Goal: Task Accomplishment & Management: Use online tool/utility

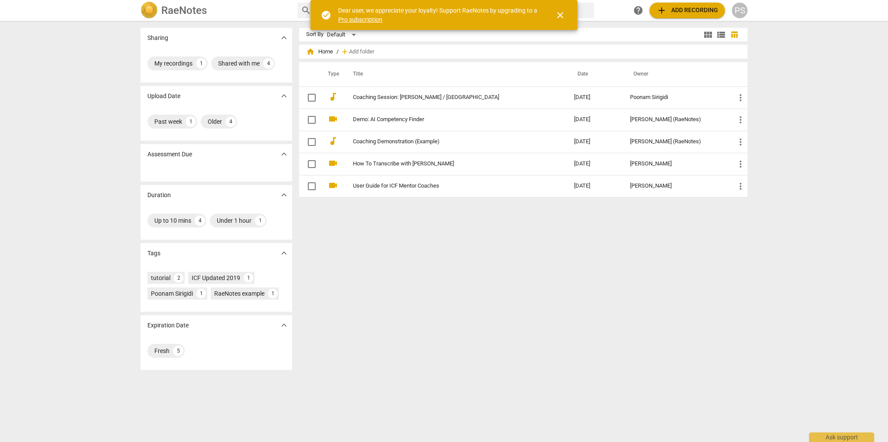
click at [561, 14] on span "close" at bounding box center [560, 15] width 10 height 10
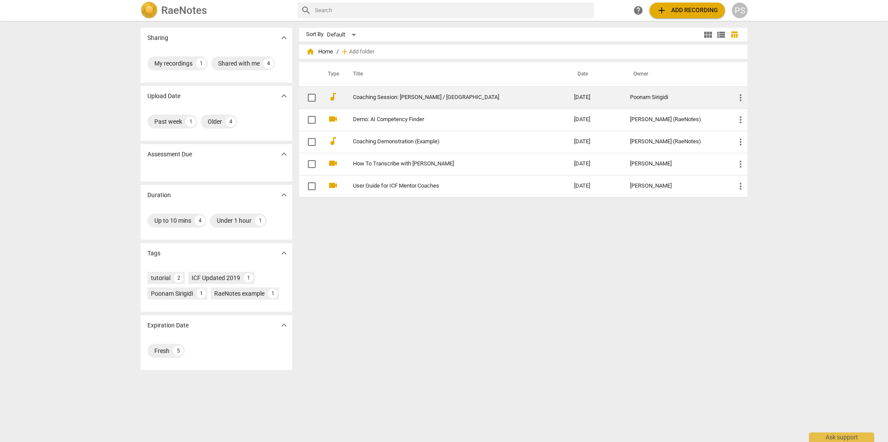
click at [581, 95] on td "[DATE]" at bounding box center [595, 97] width 56 height 22
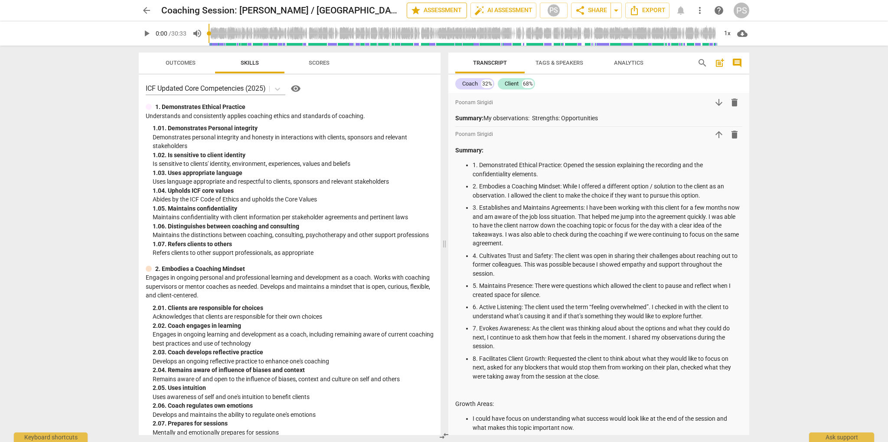
click at [440, 10] on span "star Assessment" at bounding box center [437, 10] width 52 height 10
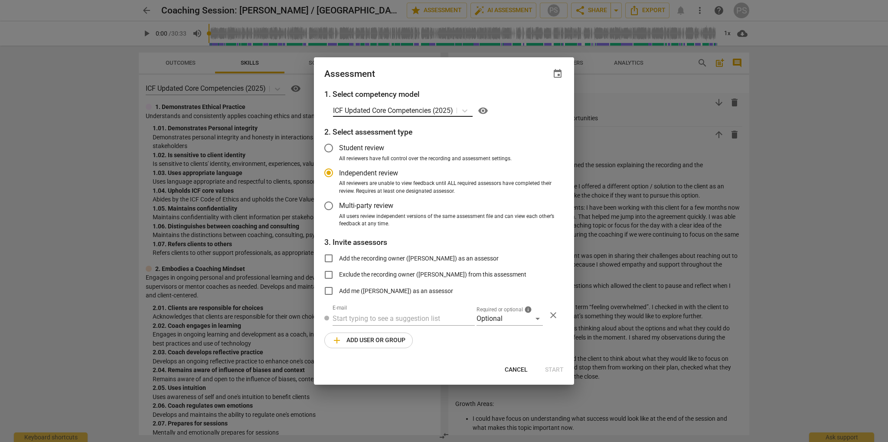
click at [439, 110] on p "ICF Updated Core Competencies (2025)" at bounding box center [393, 110] width 120 height 10
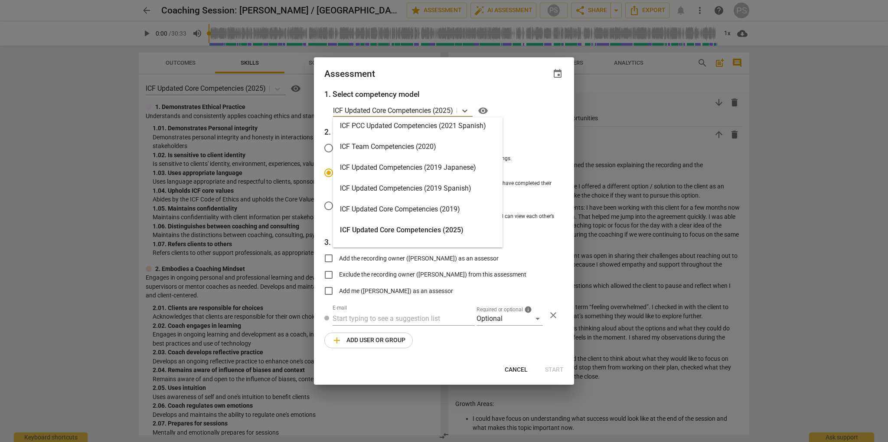
scroll to position [130, 0]
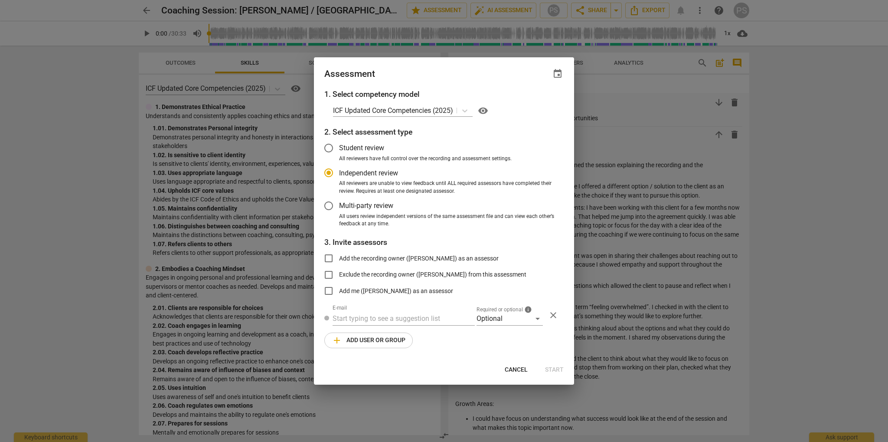
click at [826, 219] on div at bounding box center [444, 221] width 888 height 442
radio input "false"
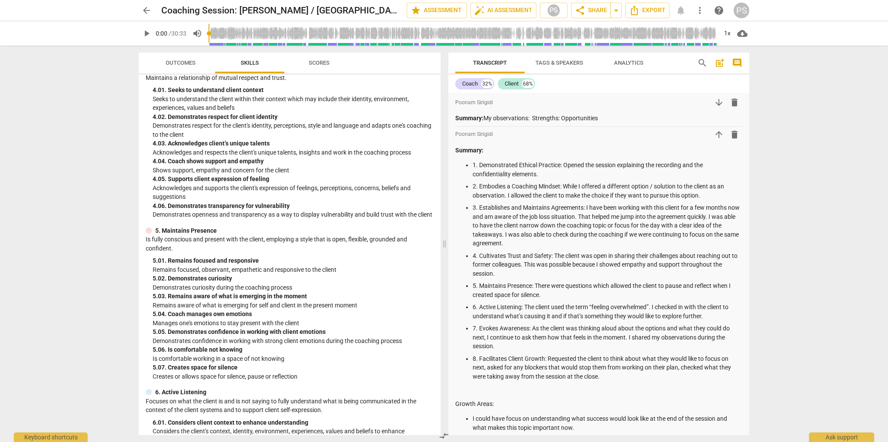
scroll to position [737, 0]
